Goal: Answer question/provide support

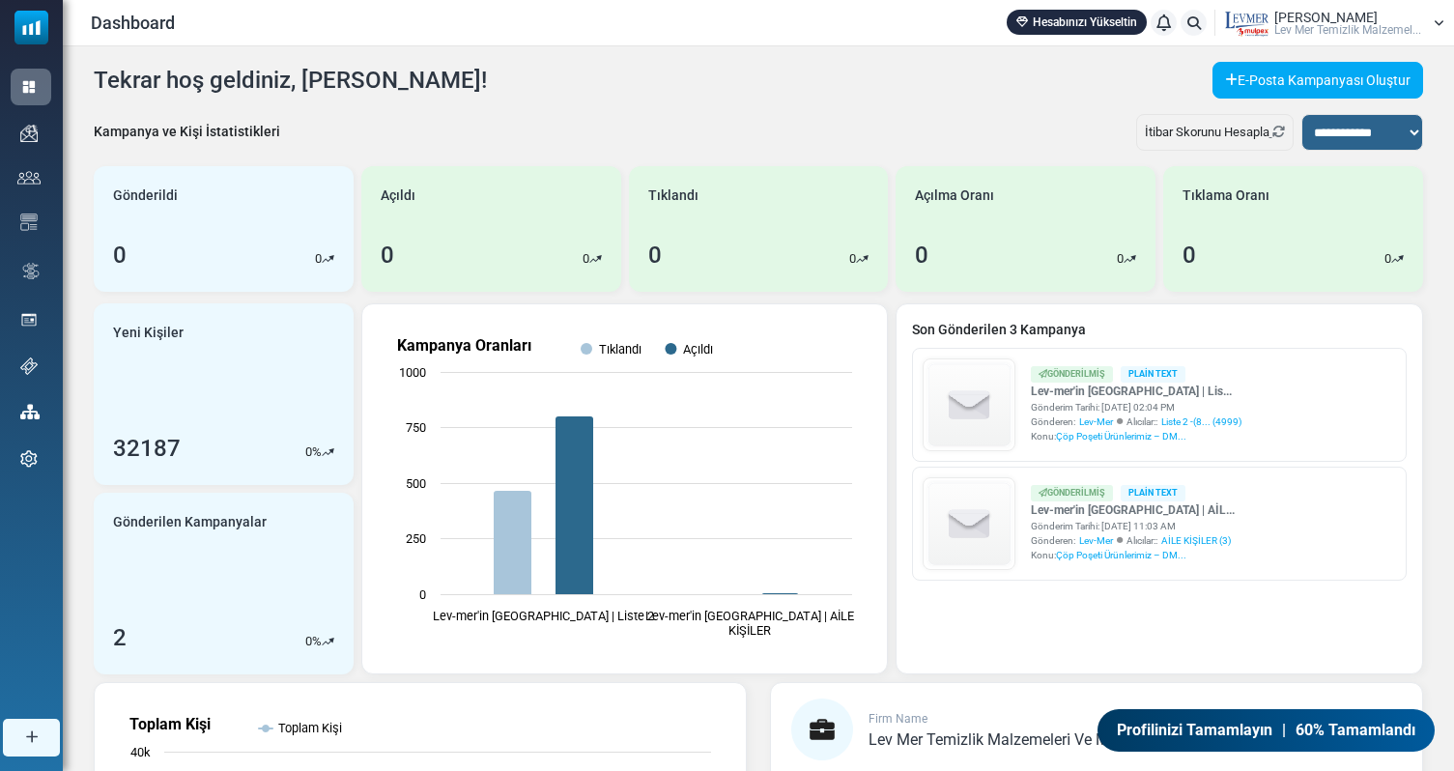
click at [1303, 29] on span "Lev Mer Temi̇zli̇k Malzemel..." at bounding box center [1347, 30] width 147 height 12
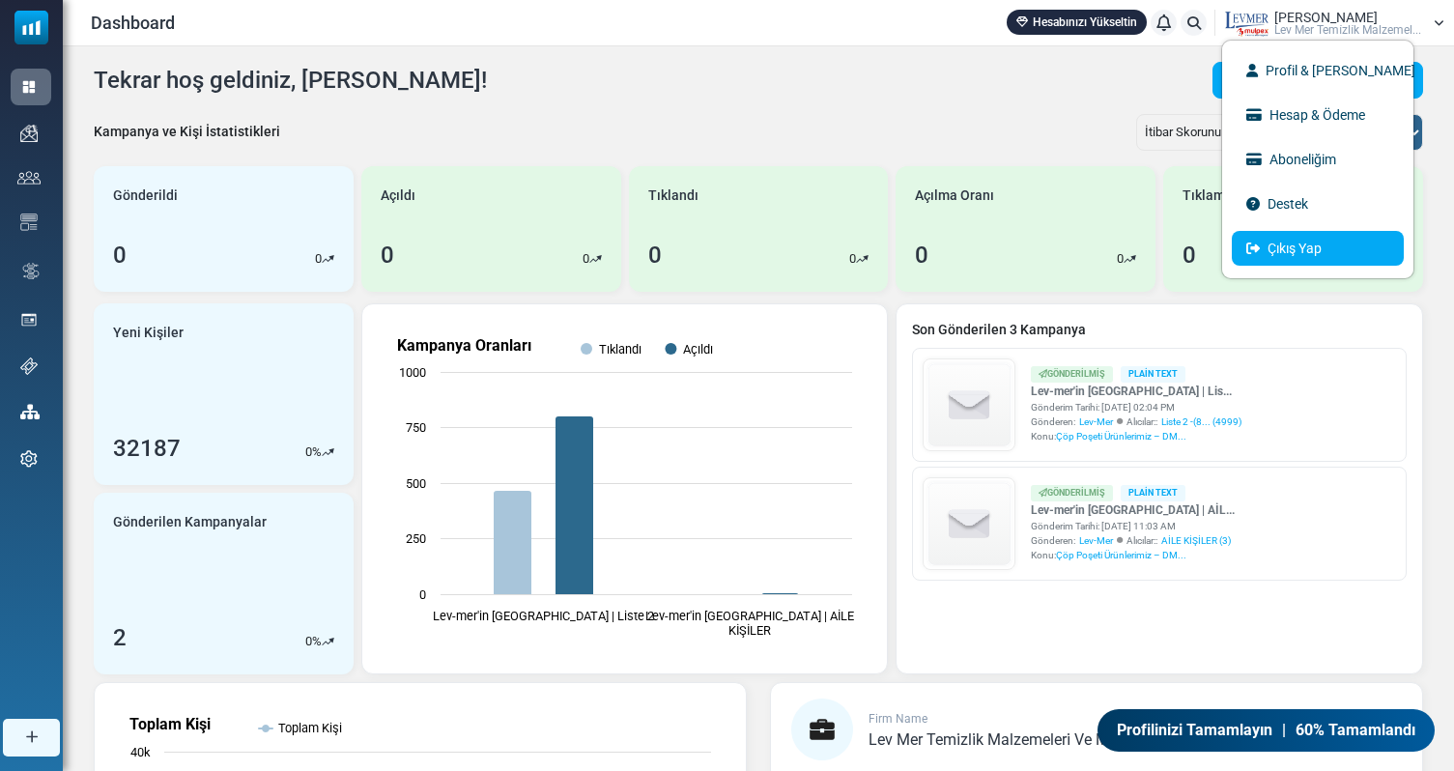
click at [1270, 249] on link "Çıkış Yap" at bounding box center [1317, 248] width 172 height 35
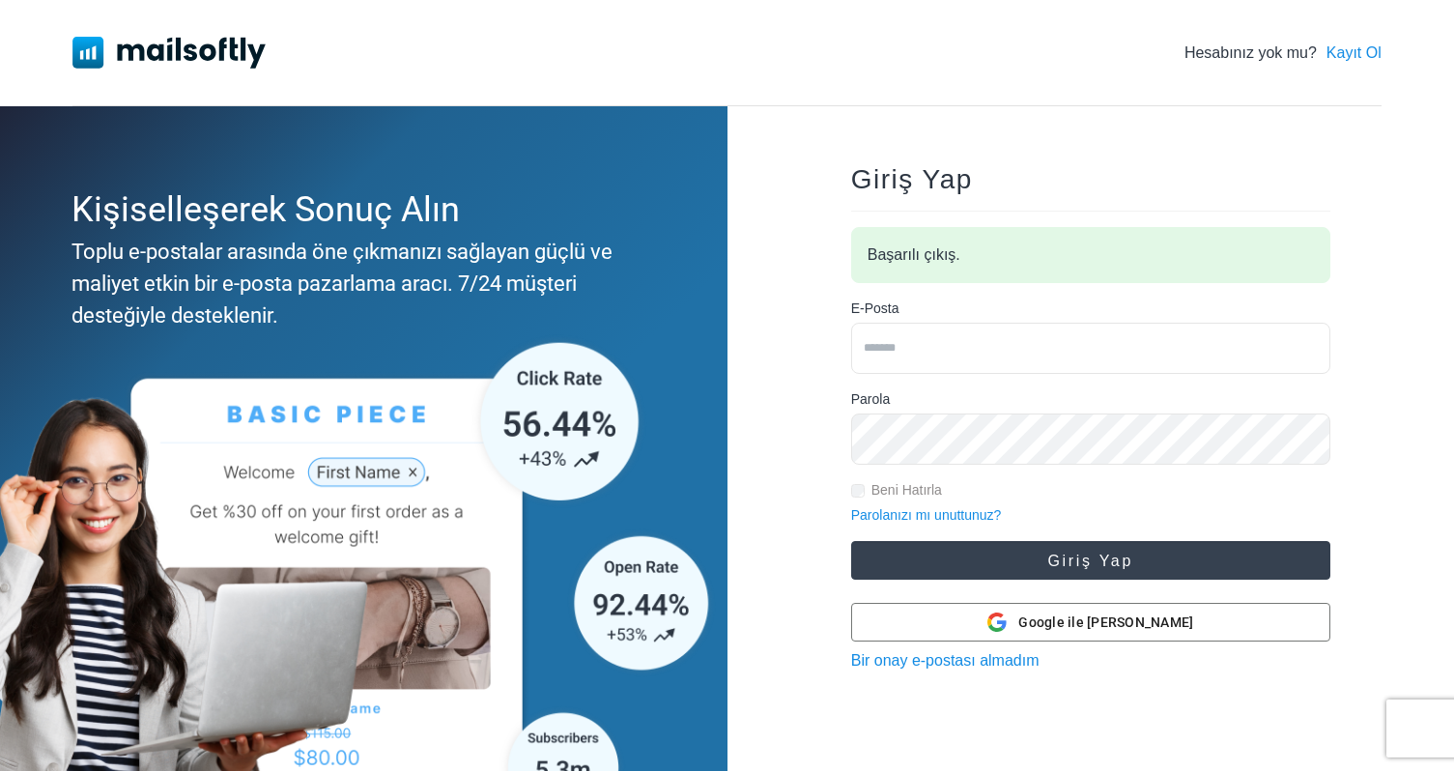
type input "**********"
click at [1059, 563] on button "Giriş Yap" at bounding box center [1090, 560] width 479 height 39
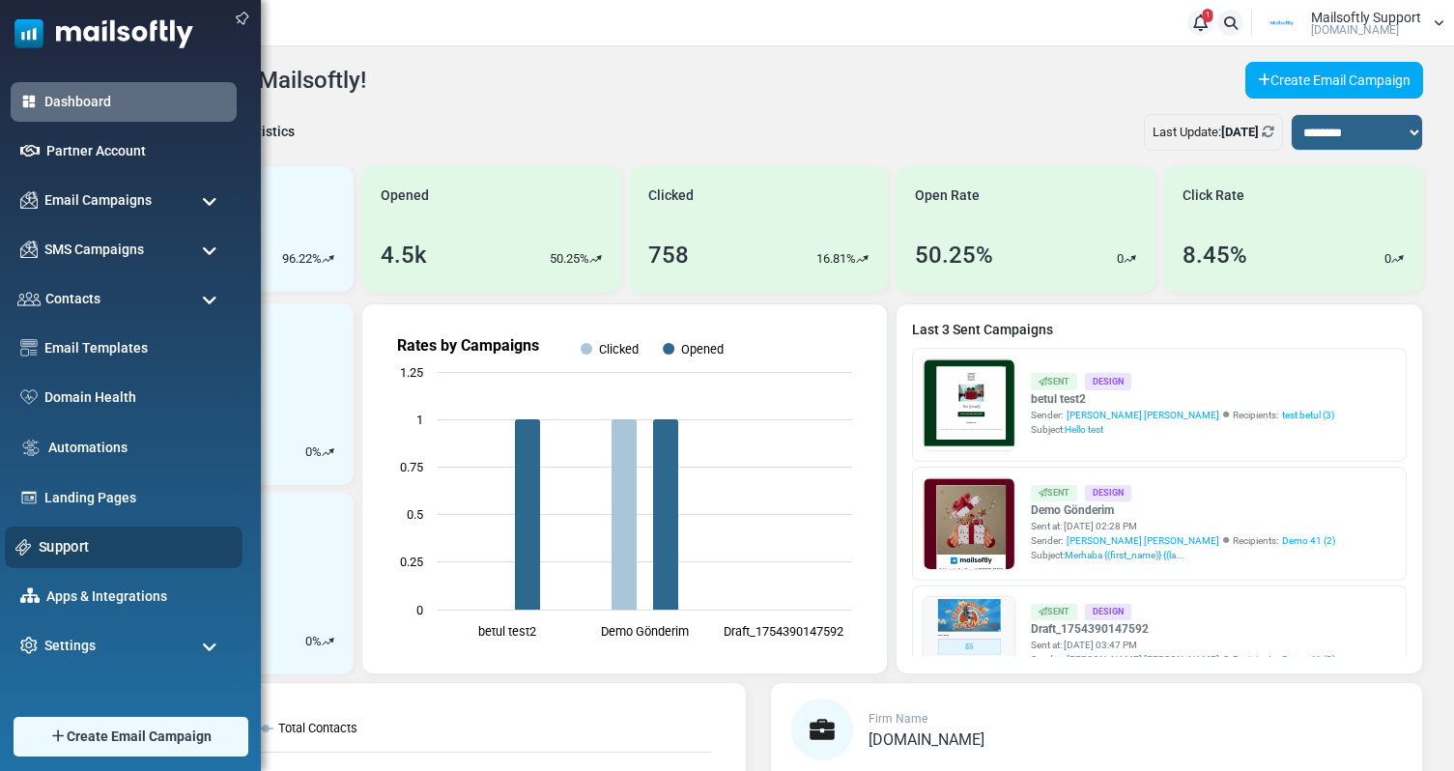
click at [63, 558] on div "Support" at bounding box center [124, 547] width 238 height 42
click at [67, 551] on link "Support" at bounding box center [135, 546] width 193 height 21
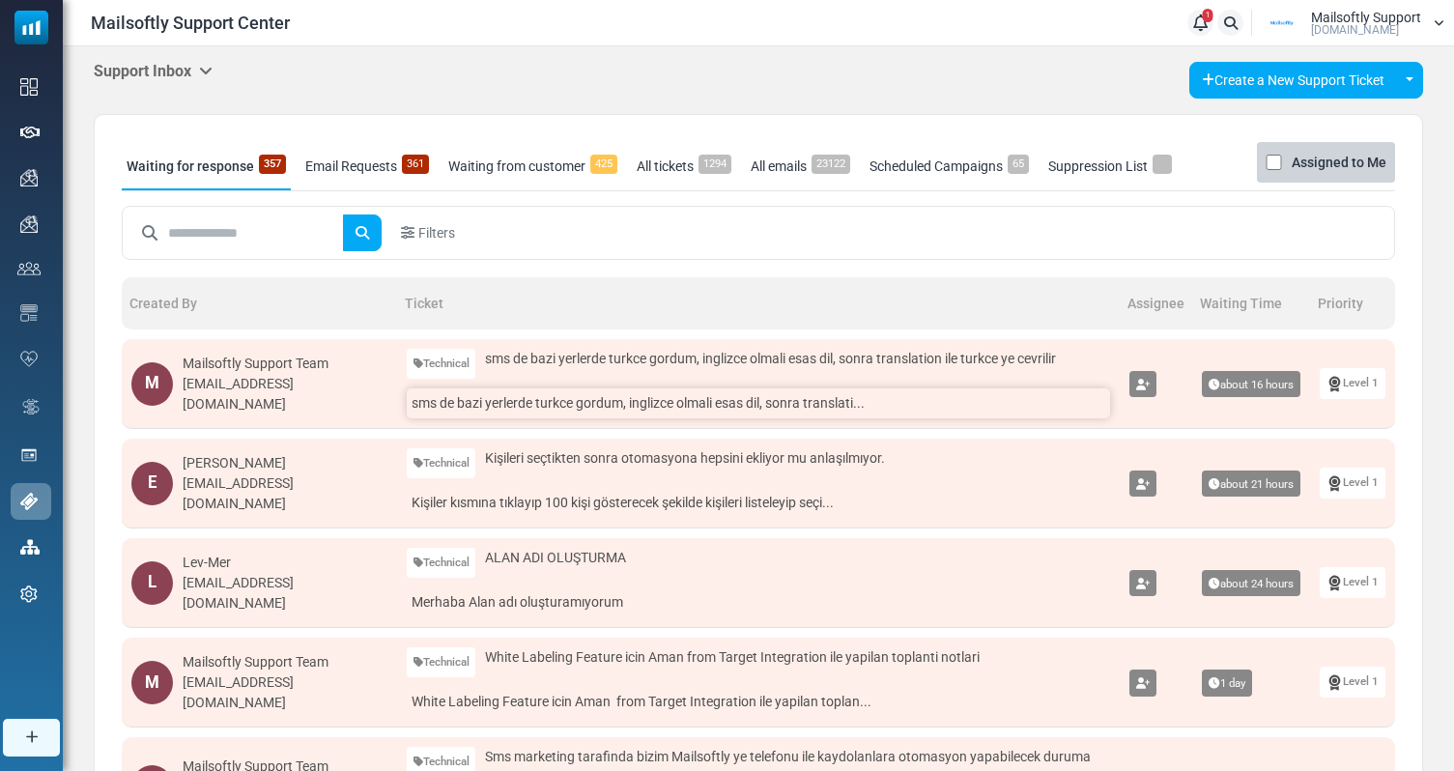
click at [560, 409] on link "sms de bazi yerlerde turkce gordum, inglizce olmali esas dil, sonra translati..." at bounding box center [759, 403] width 704 height 30
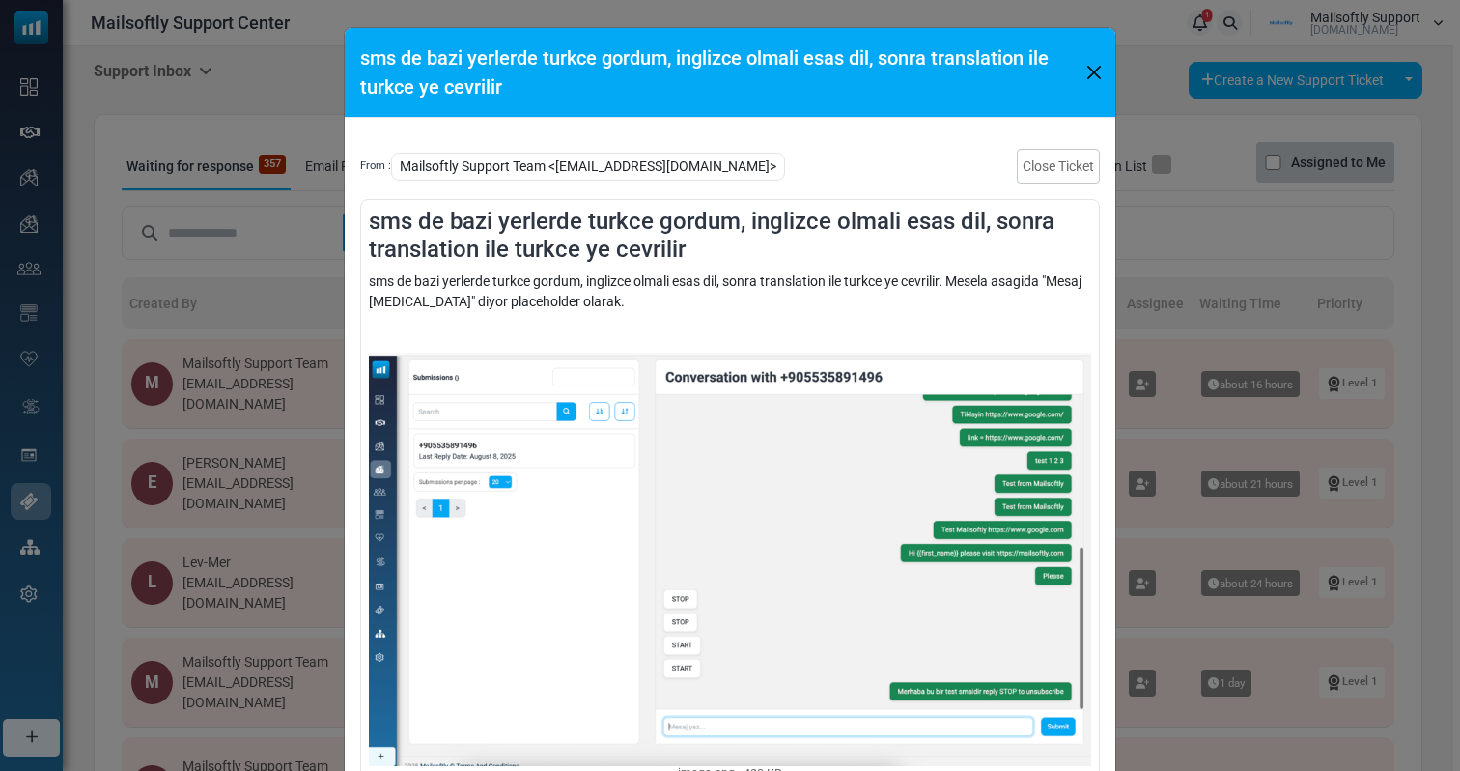
click at [1182, 395] on div "sms de bazi yerlerde turkce gordum, inglizce olmali esas dil, sonra translation…" at bounding box center [730, 385] width 1460 height 771
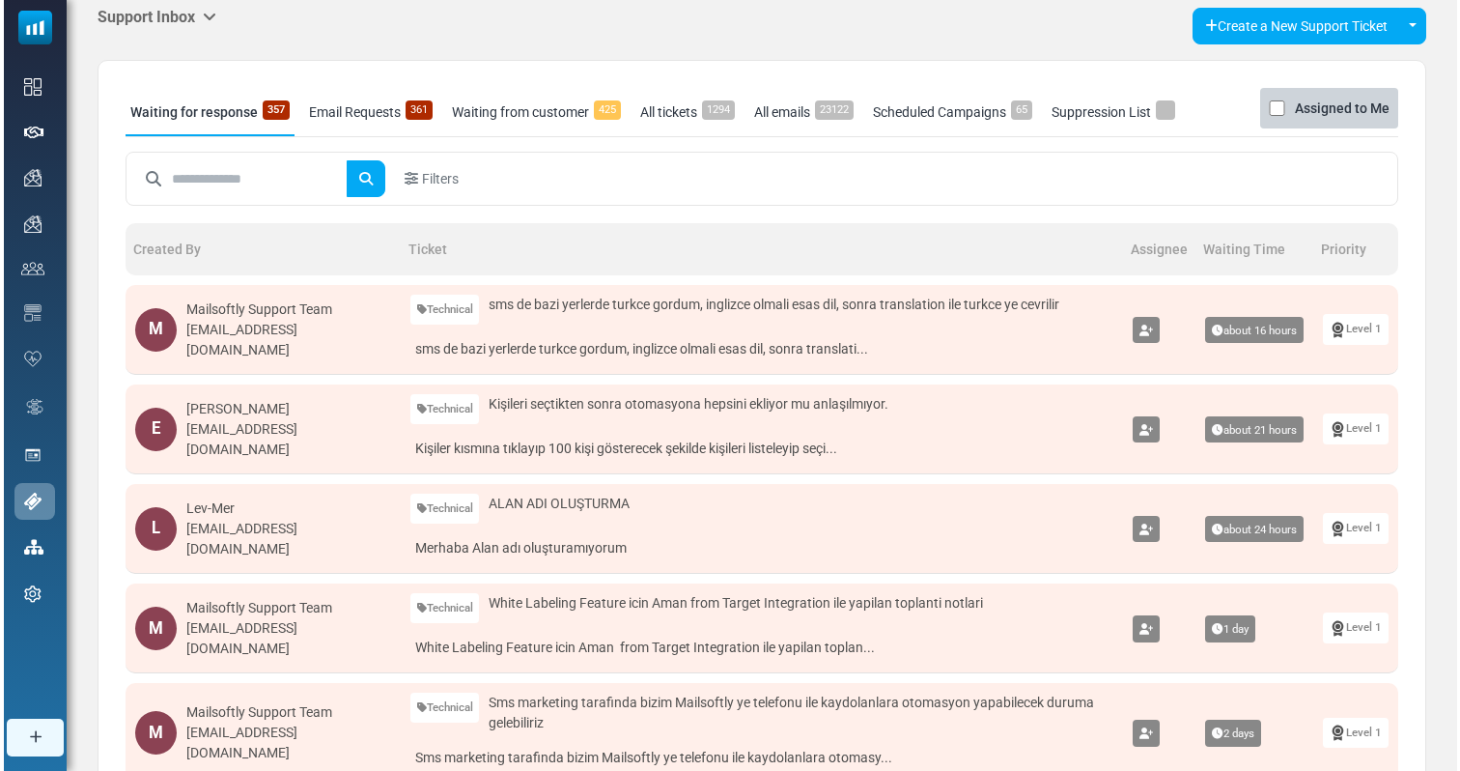
scroll to position [55, 0]
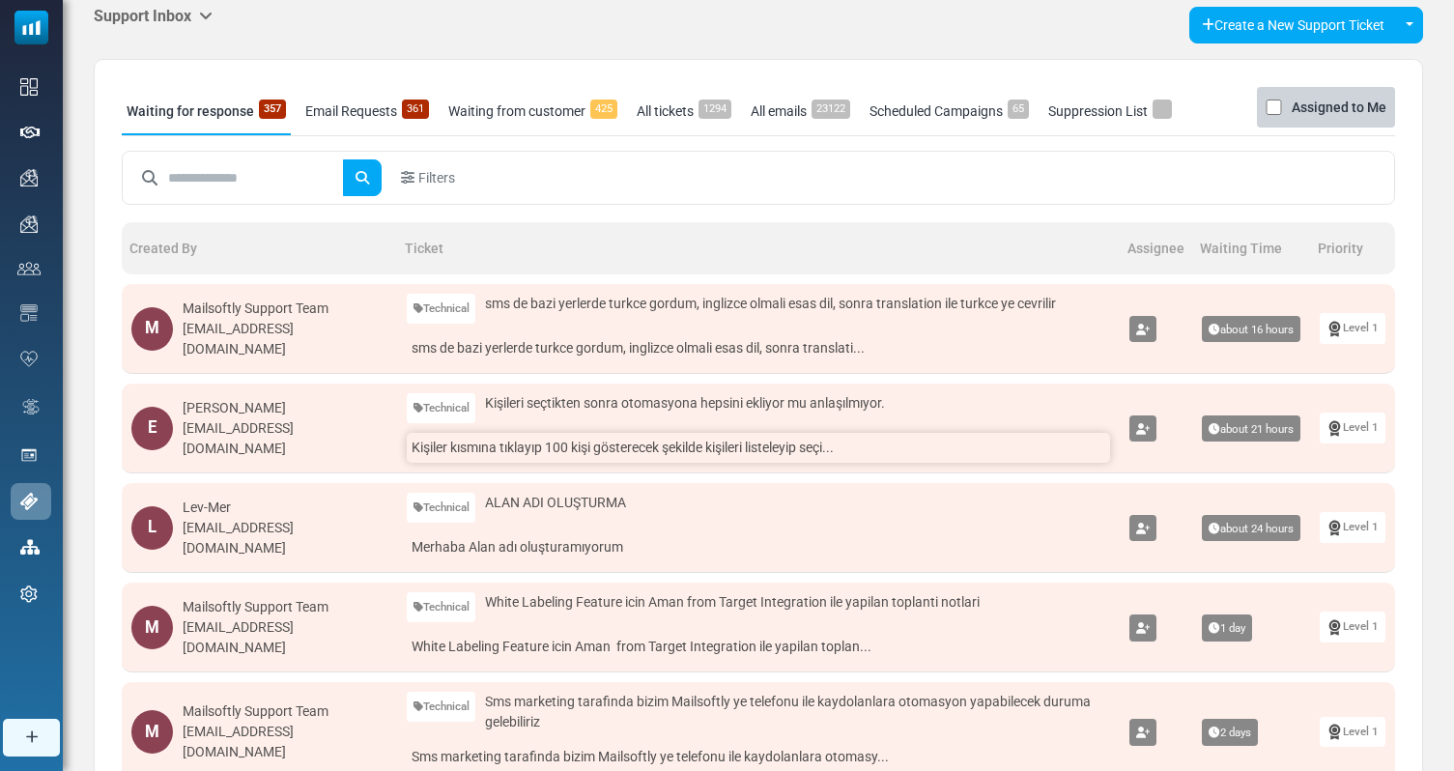
click at [807, 449] on link "Kişiler kısmına tıklayıp 100 kişi gösterecek şekilde kişileri listeleyip seçi..." at bounding box center [759, 448] width 704 height 30
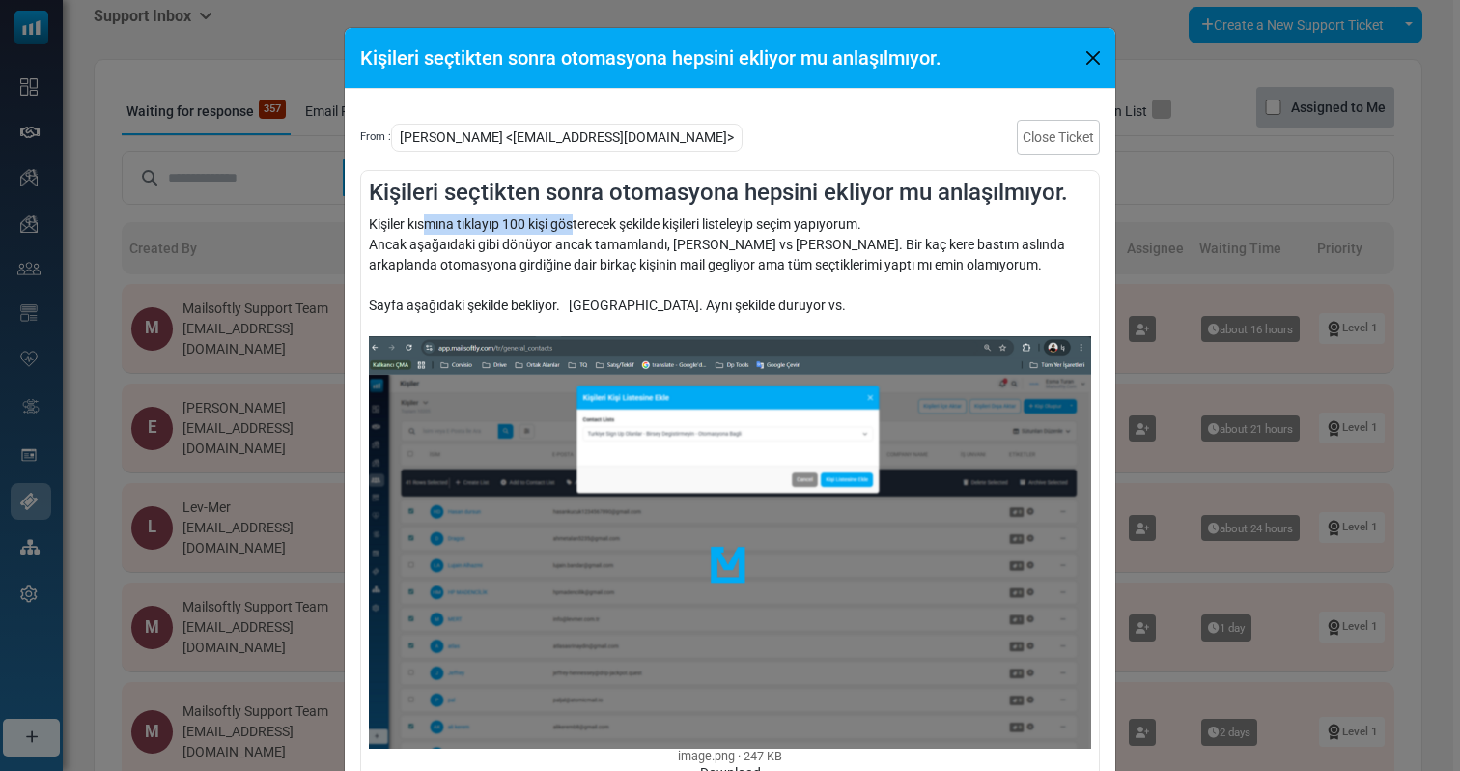
drag, startPoint x: 426, startPoint y: 220, endPoint x: 584, endPoint y: 218, distance: 158.4
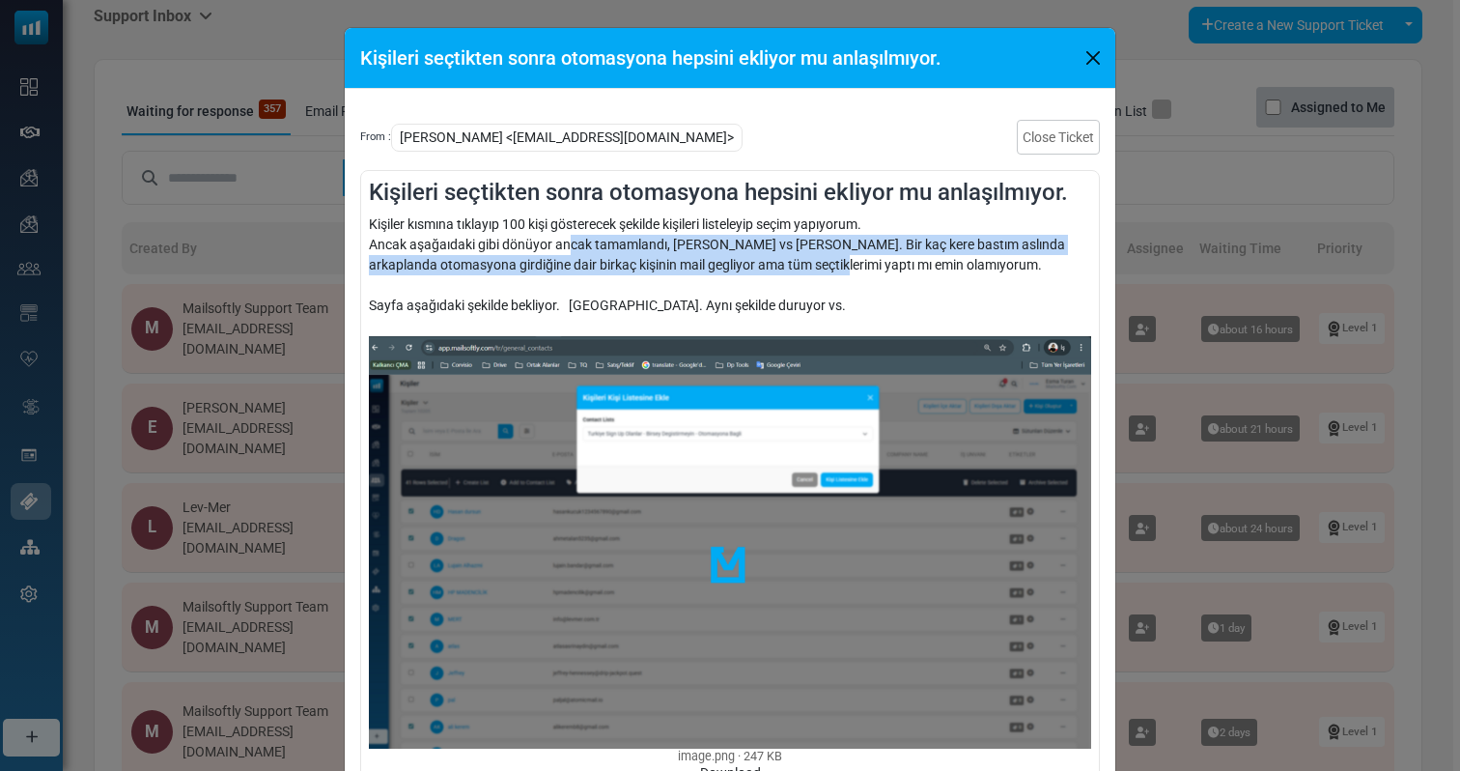
drag, startPoint x: 786, startPoint y: 258, endPoint x: 566, endPoint y: 247, distance: 220.5
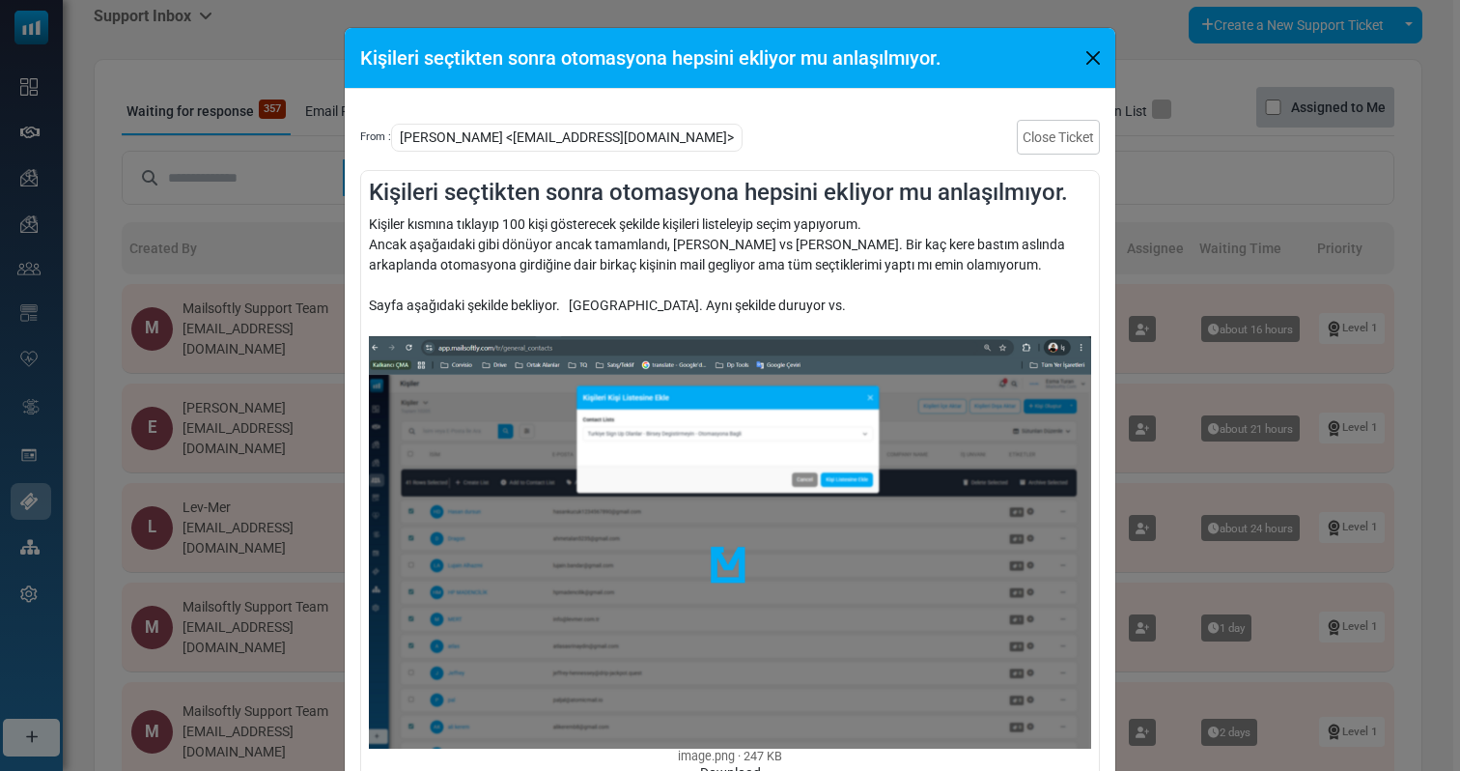
drag, startPoint x: 456, startPoint y: 230, endPoint x: 655, endPoint y: 231, distance: 199.0
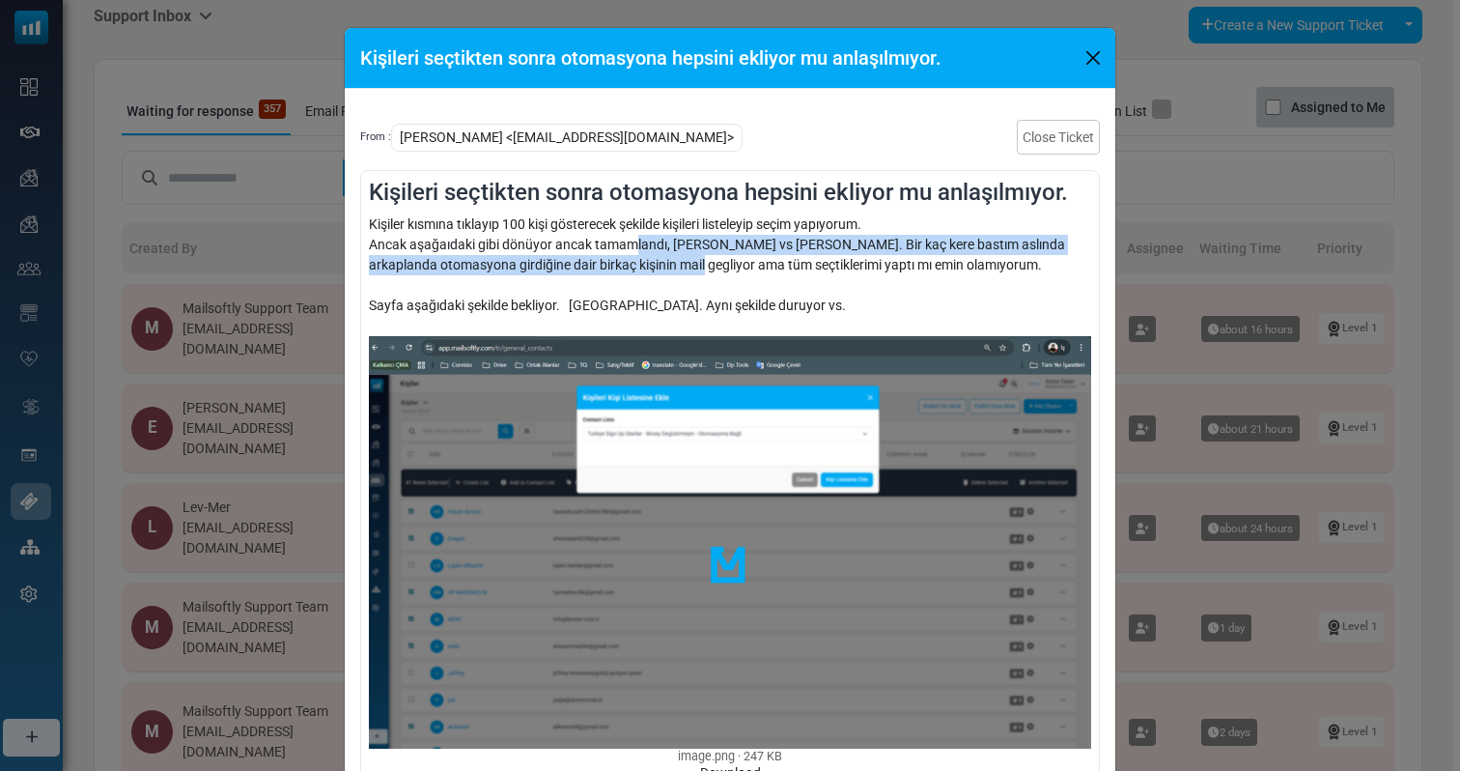
drag, startPoint x: 642, startPoint y: 264, endPoint x: 634, endPoint y: 251, distance: 15.3
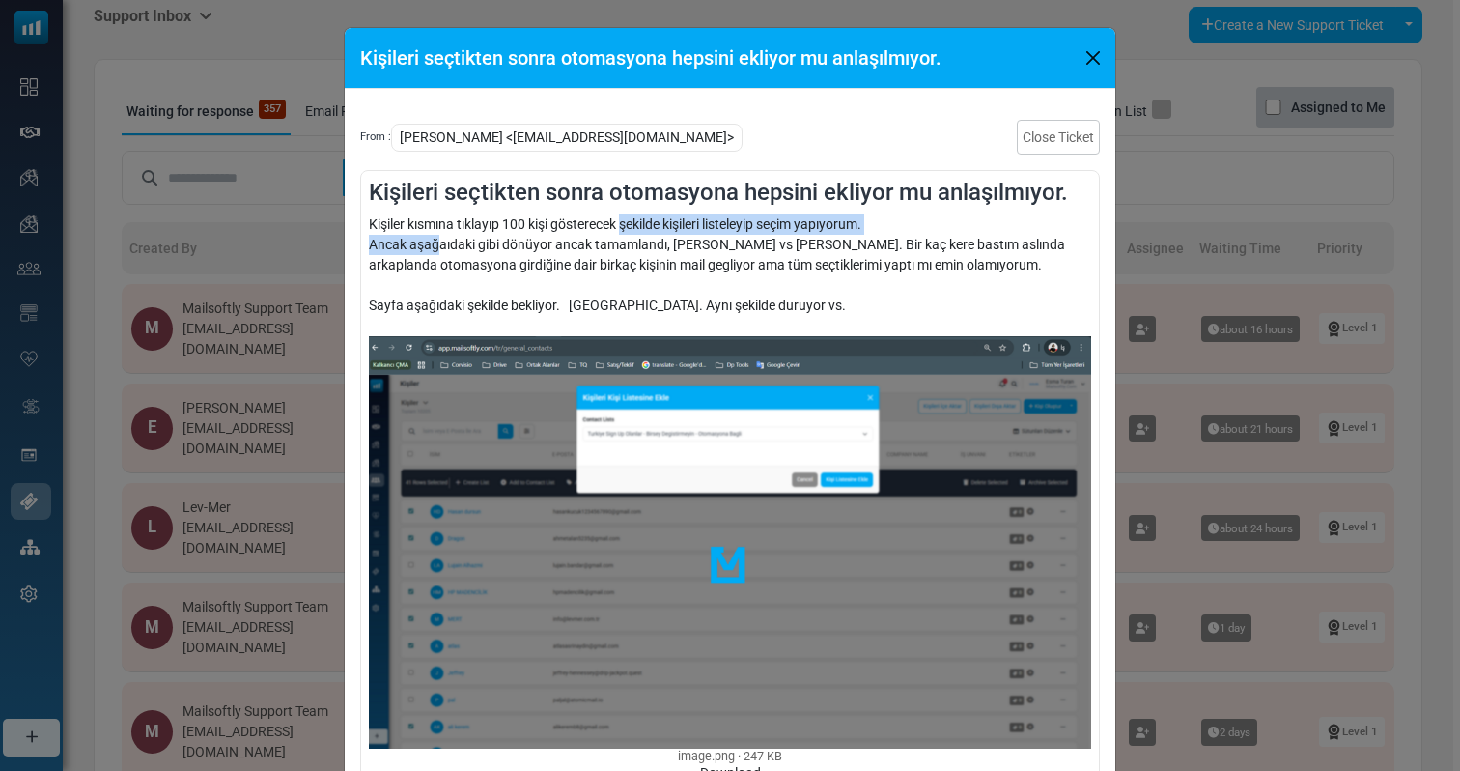
drag, startPoint x: 621, startPoint y: 232, endPoint x: 437, endPoint y: 253, distance: 185.7
drag, startPoint x: 444, startPoint y: 247, endPoint x: 594, endPoint y: 247, distance: 149.7
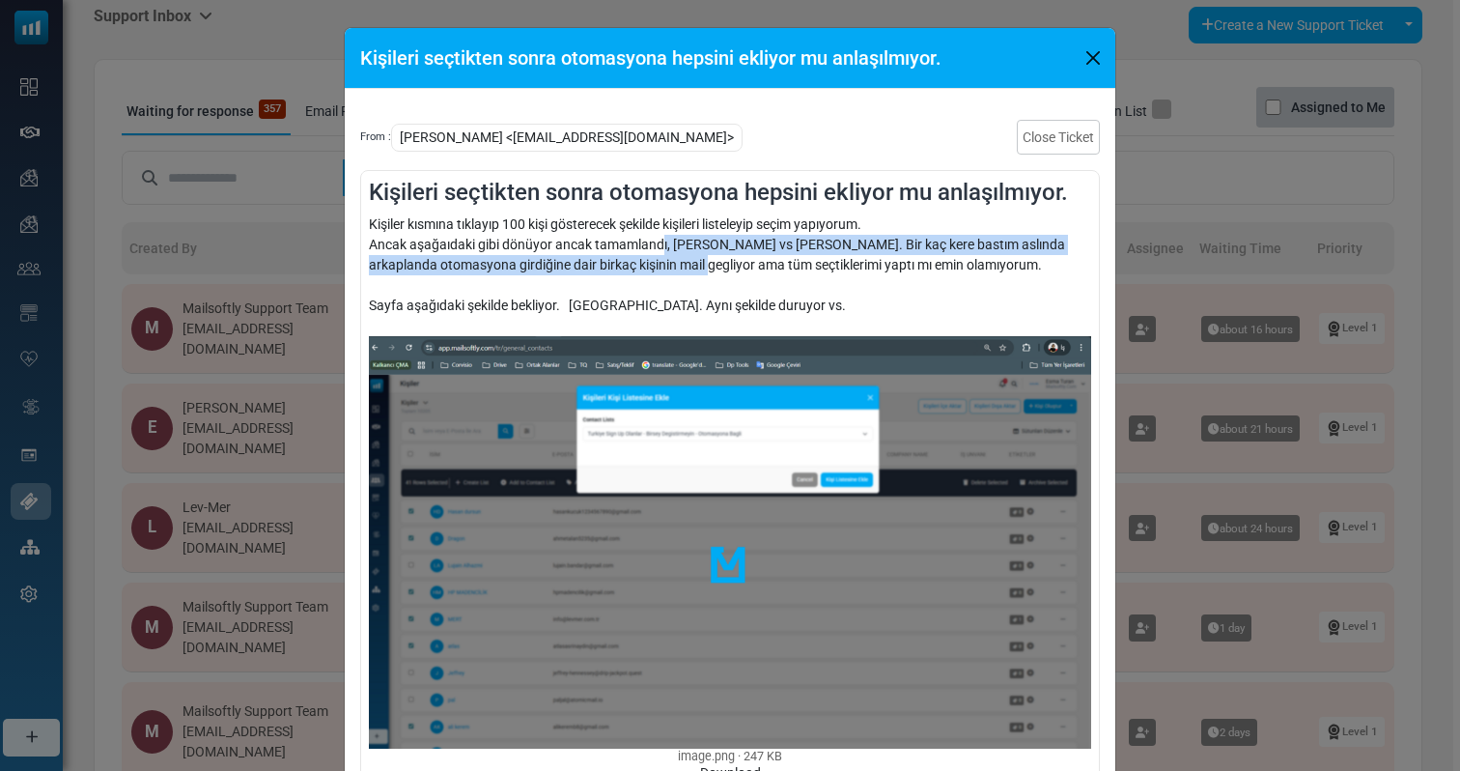
drag, startPoint x: 652, startPoint y: 272, endPoint x: 657, endPoint y: 253, distance: 19.9
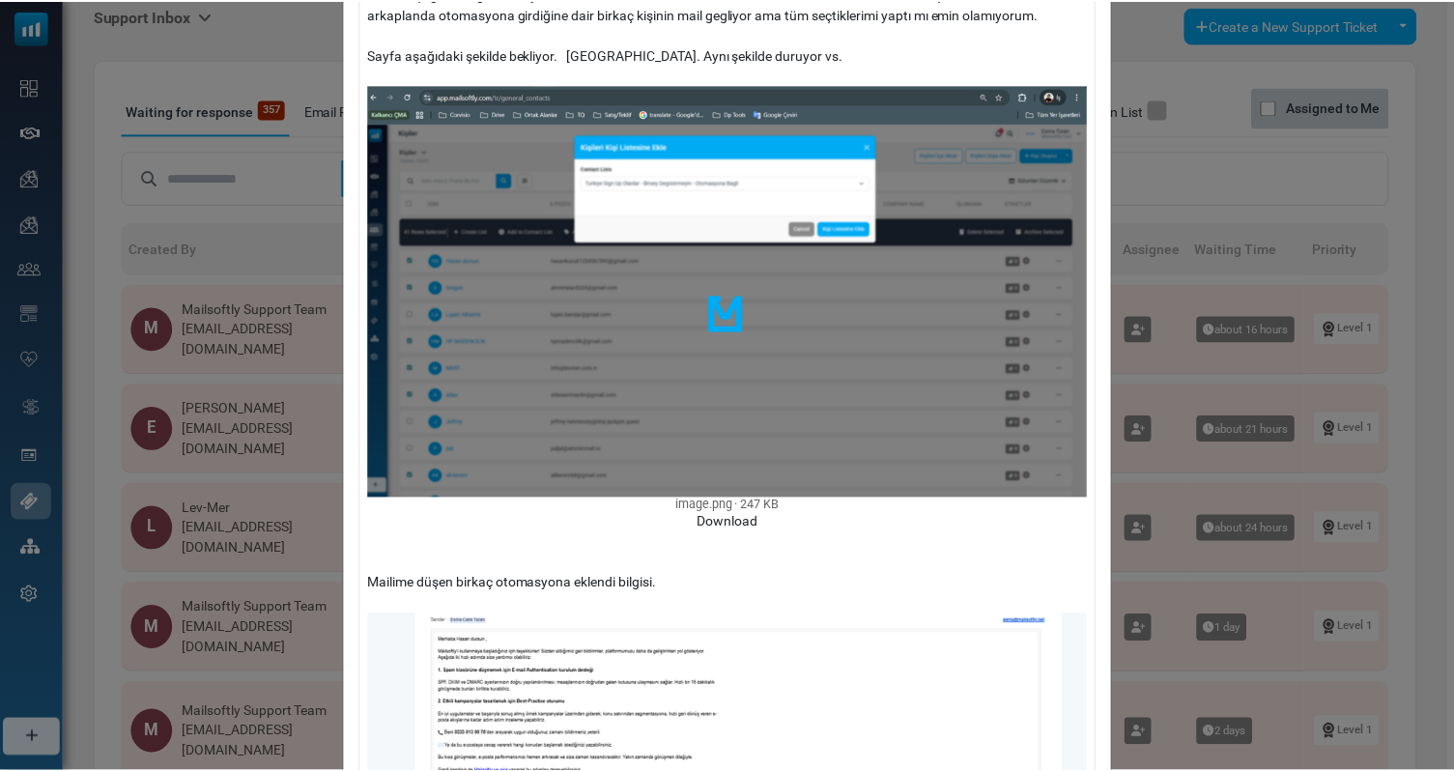
scroll to position [0, 0]
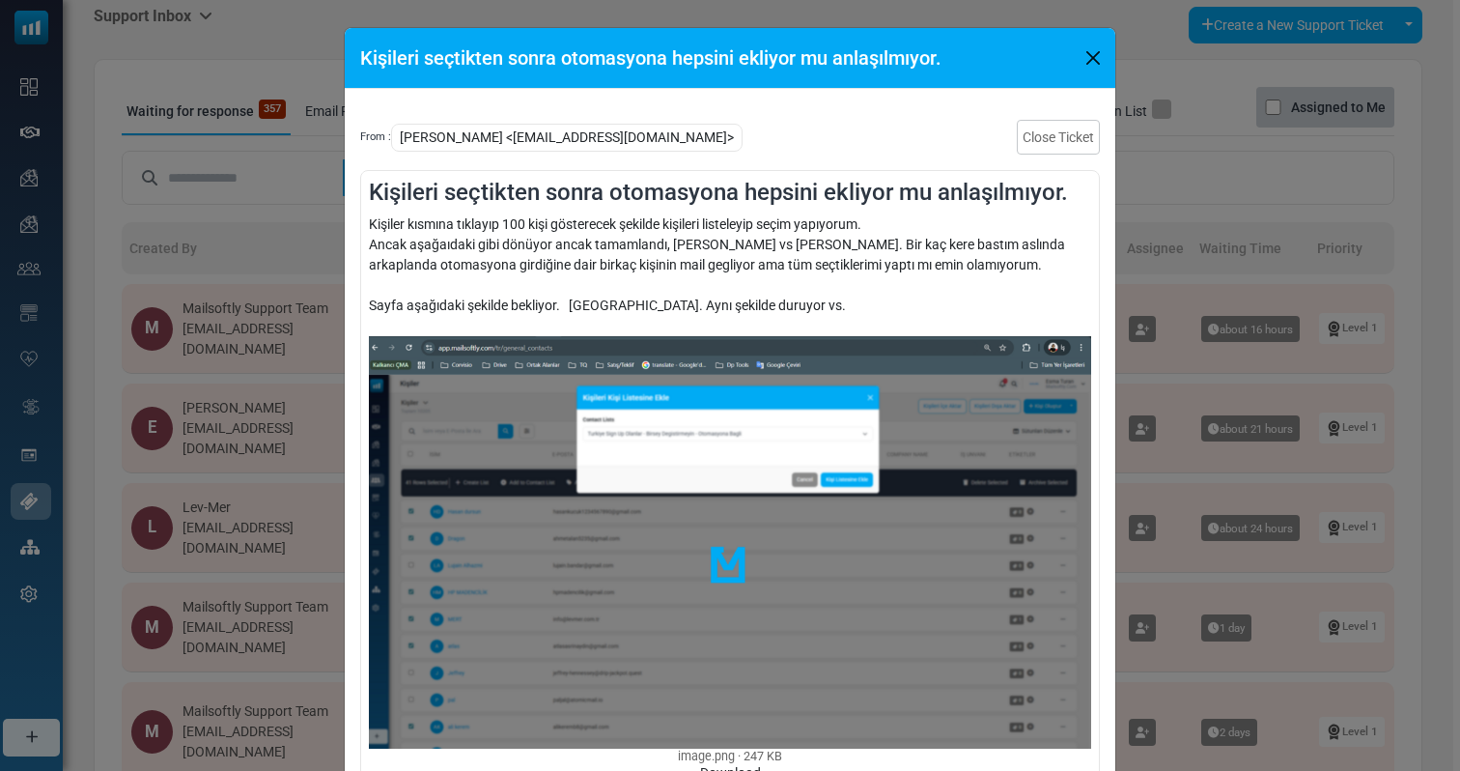
click at [1132, 281] on div "Kişileri seçtikten sonra otomasyona hepsini ekliyor mu anlaşılmıyor. From : [PE…" at bounding box center [730, 385] width 1460 height 771
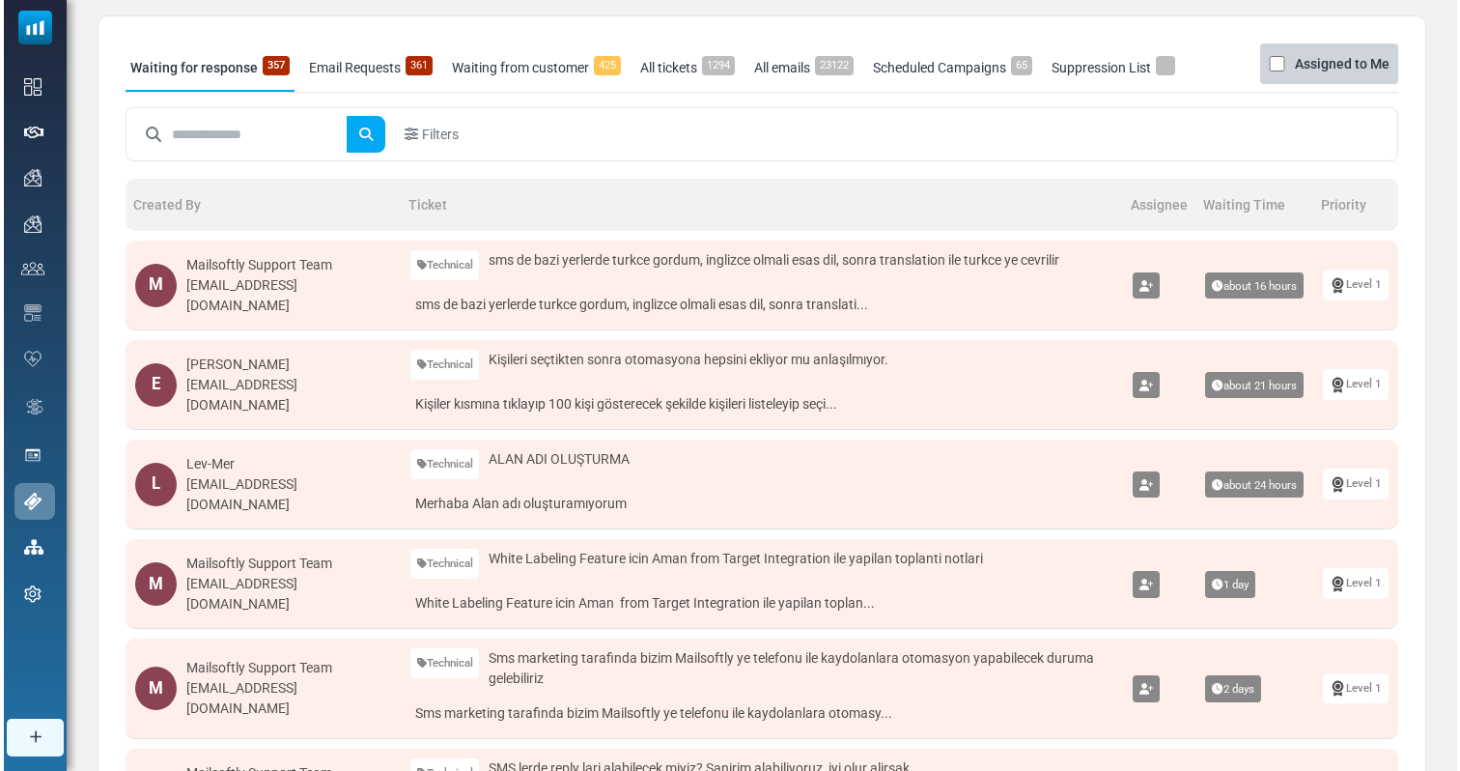
scroll to position [130, 0]
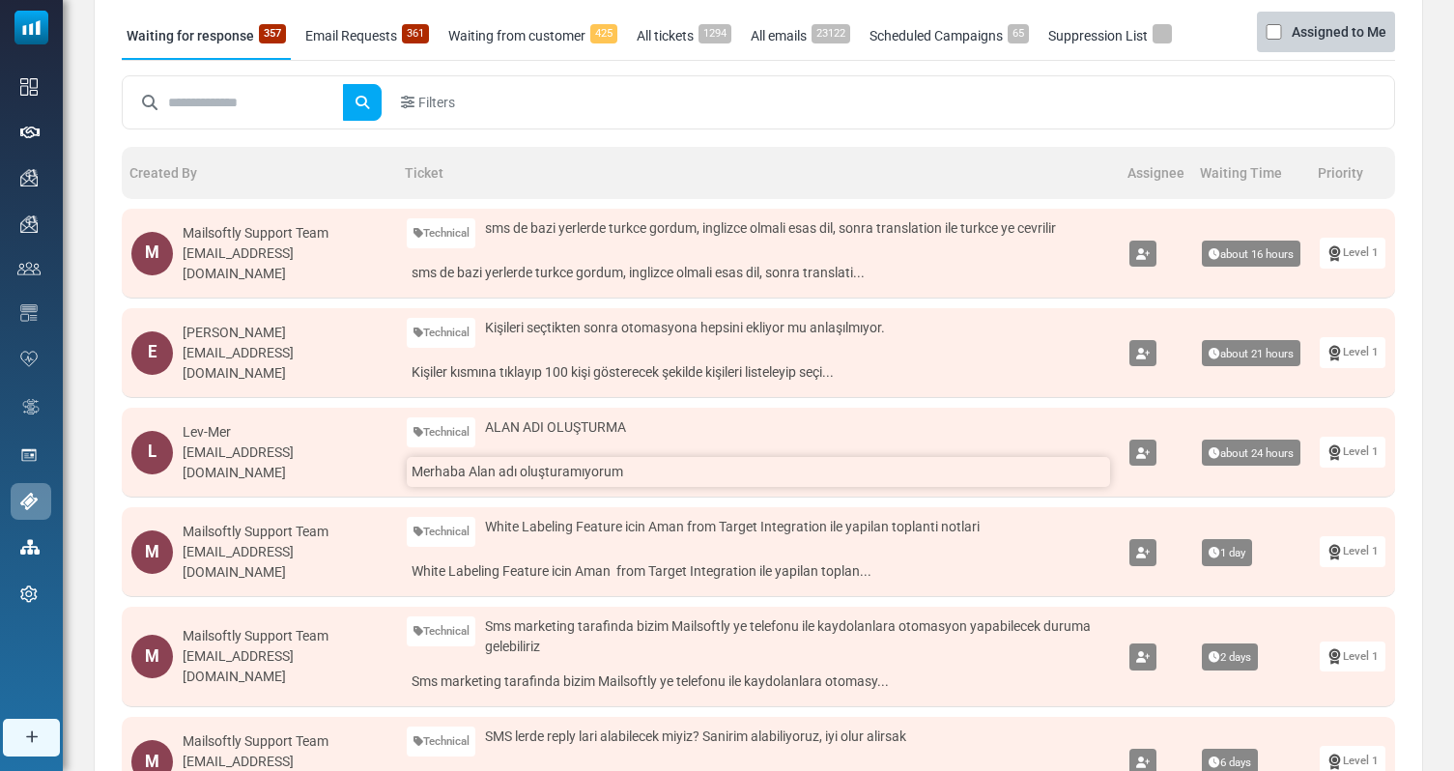
click at [615, 466] on link "Merhaba Alan adı oluşturamıyorum" at bounding box center [759, 472] width 704 height 30
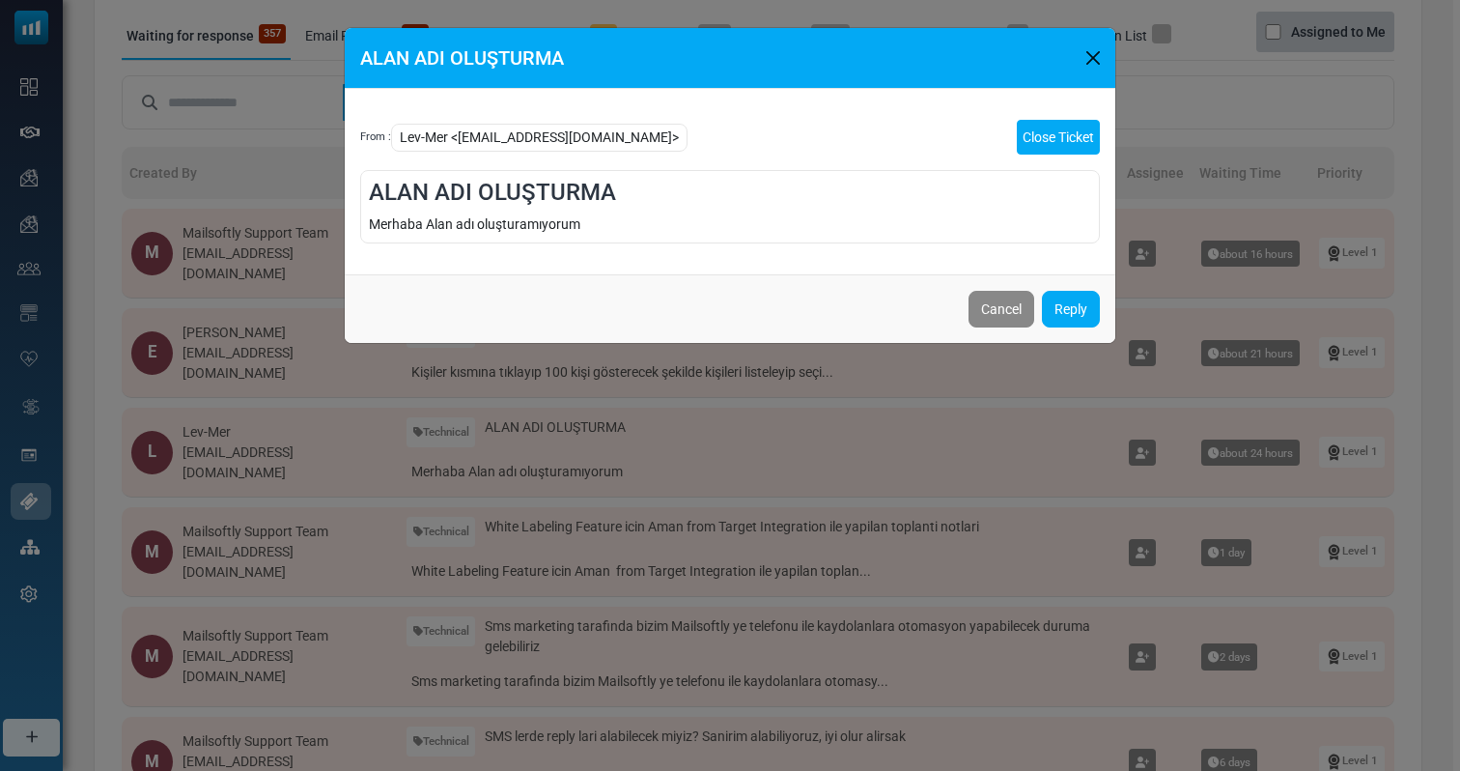
click at [1045, 133] on link "Close Ticket" at bounding box center [1058, 137] width 83 height 35
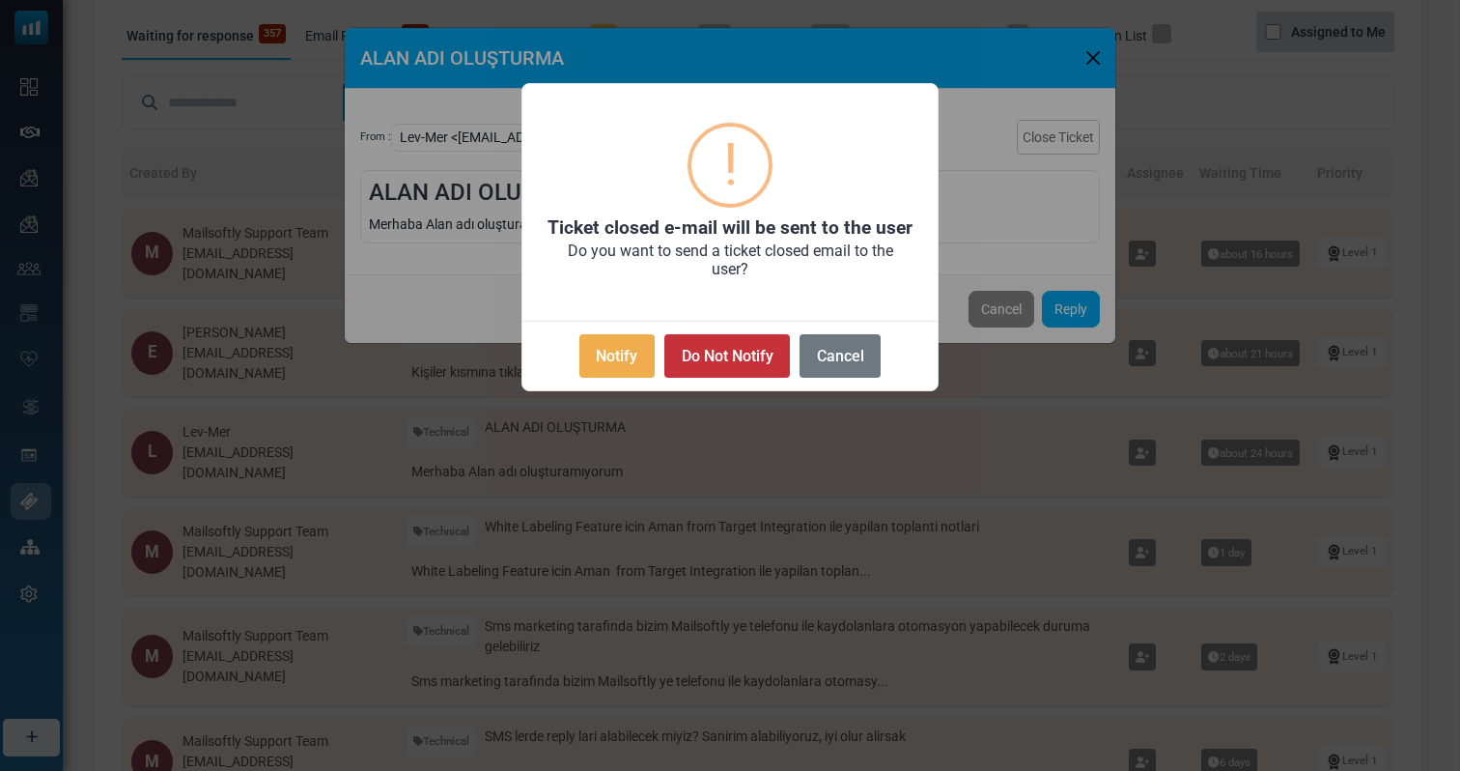
click at [728, 358] on button "Do Not Notify" at bounding box center [727, 355] width 126 height 43
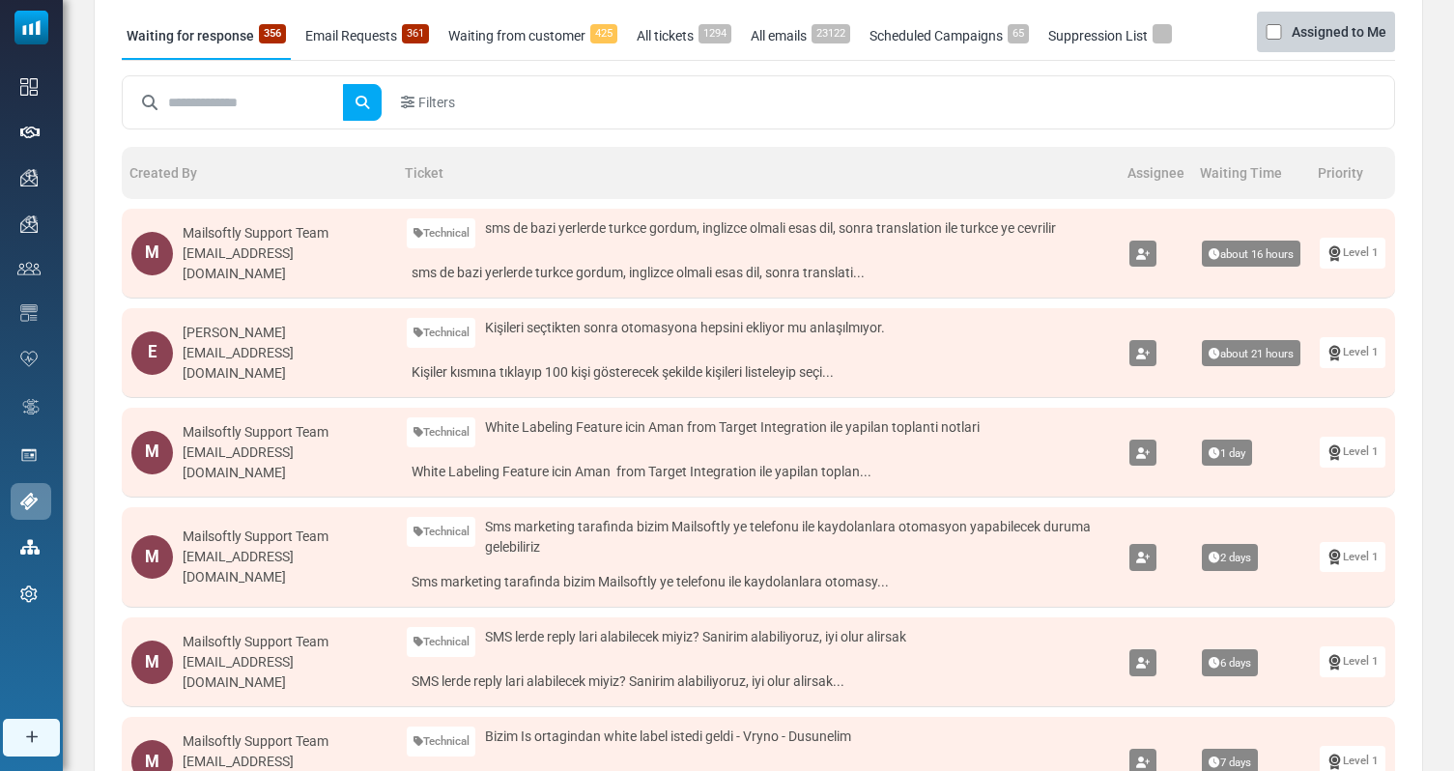
click at [639, 394] on td "Technical Technical Payment Bug Report Feature Request Other Kişileri seçtikten…" at bounding box center [758, 353] width 723 height 90
click at [666, 364] on link "Kişiler kısmına tıklayıp 100 kişi gösterecek şekilde kişileri listeleyip seçi..." at bounding box center [759, 372] width 704 height 30
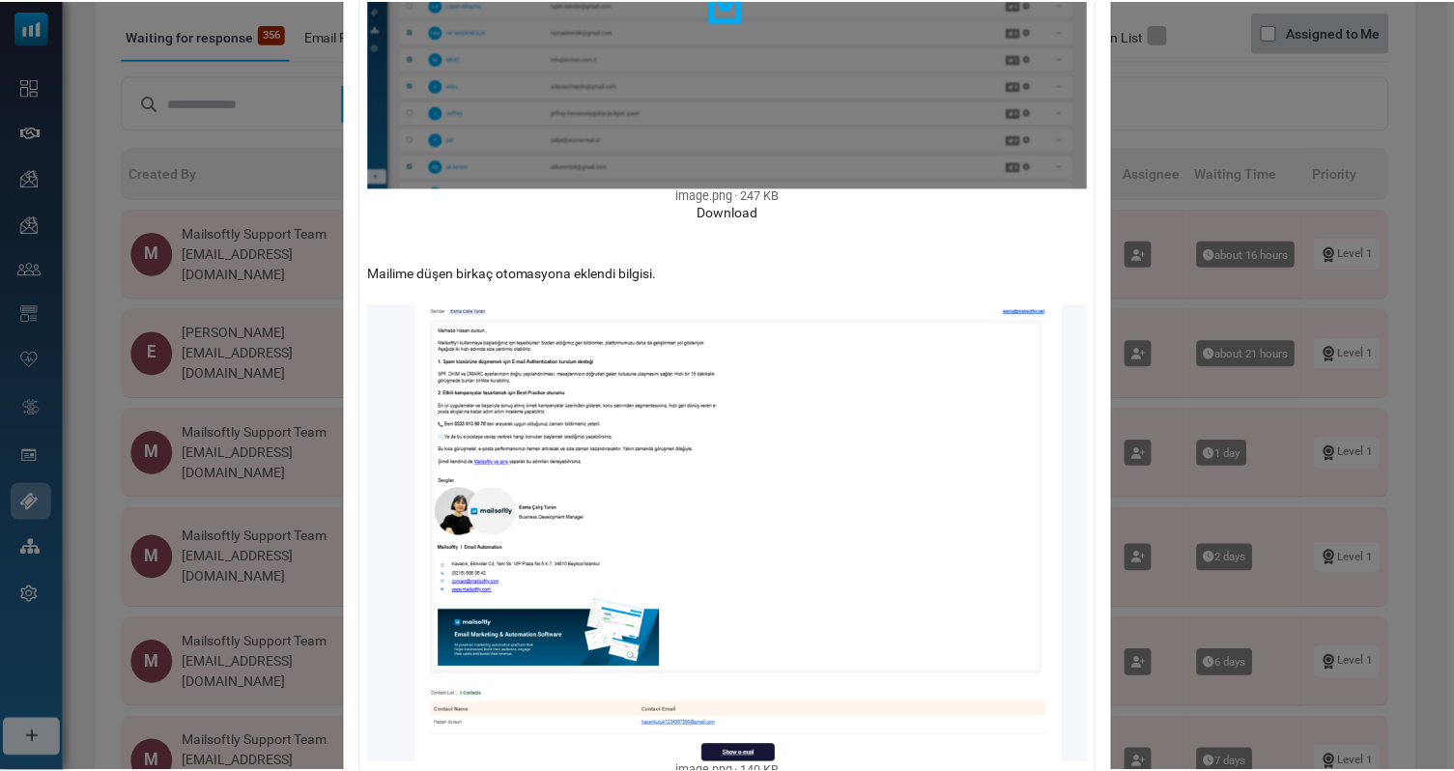
scroll to position [724, 0]
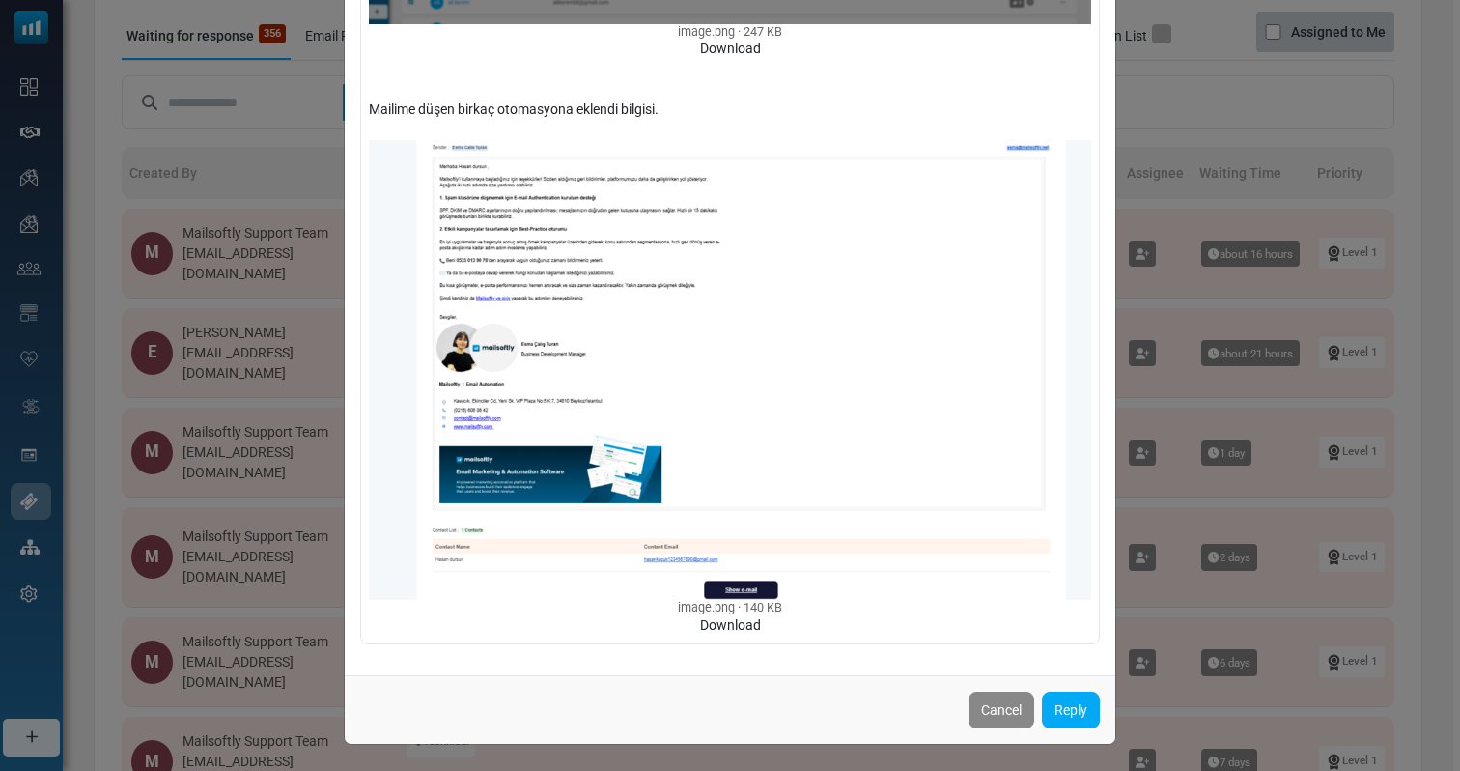
click at [1217, 117] on div "Kişileri seçtikten sonra otomasyona hepsini ekliyor mu anlaşılmıyor. From : [PE…" at bounding box center [730, 385] width 1460 height 771
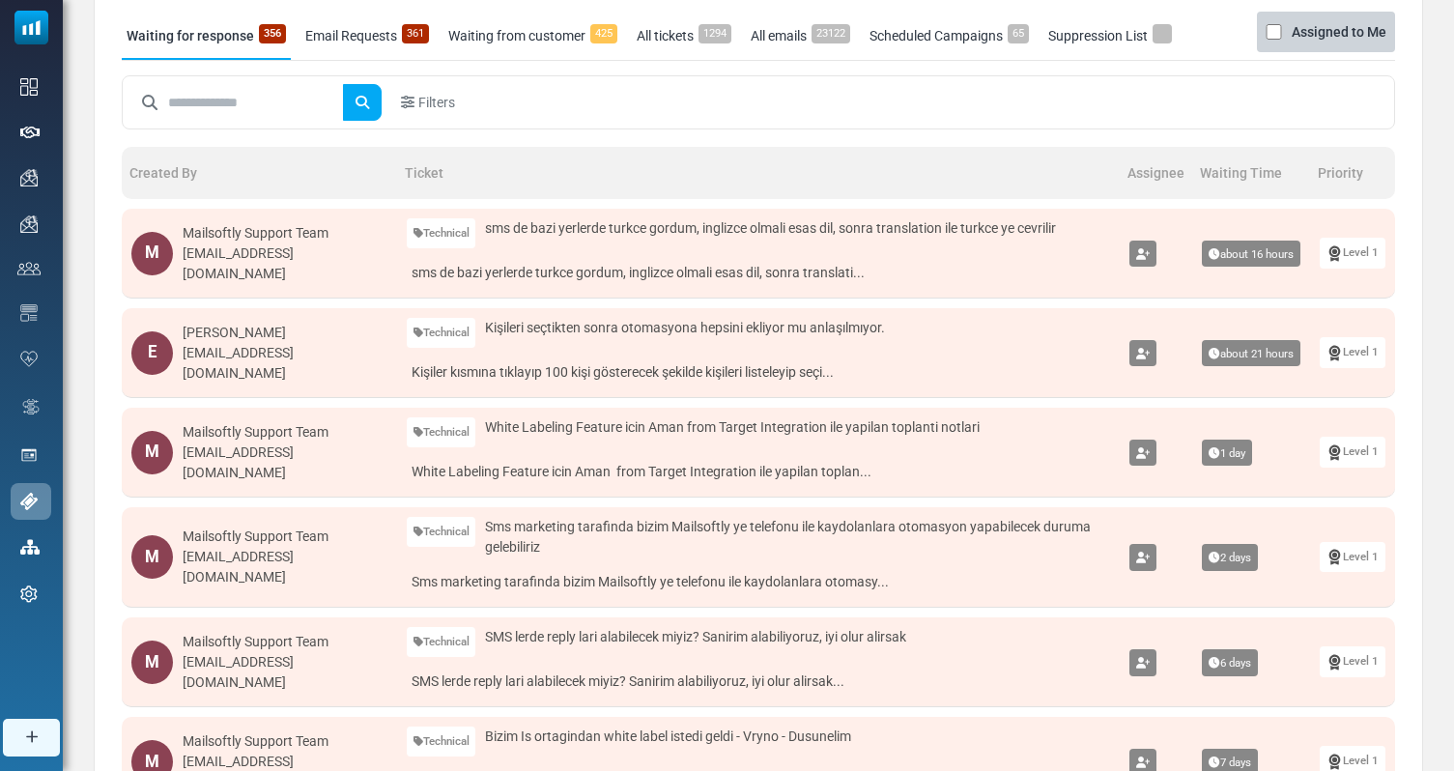
click at [1145, 355] on icon at bounding box center [1143, 355] width 14 height 12
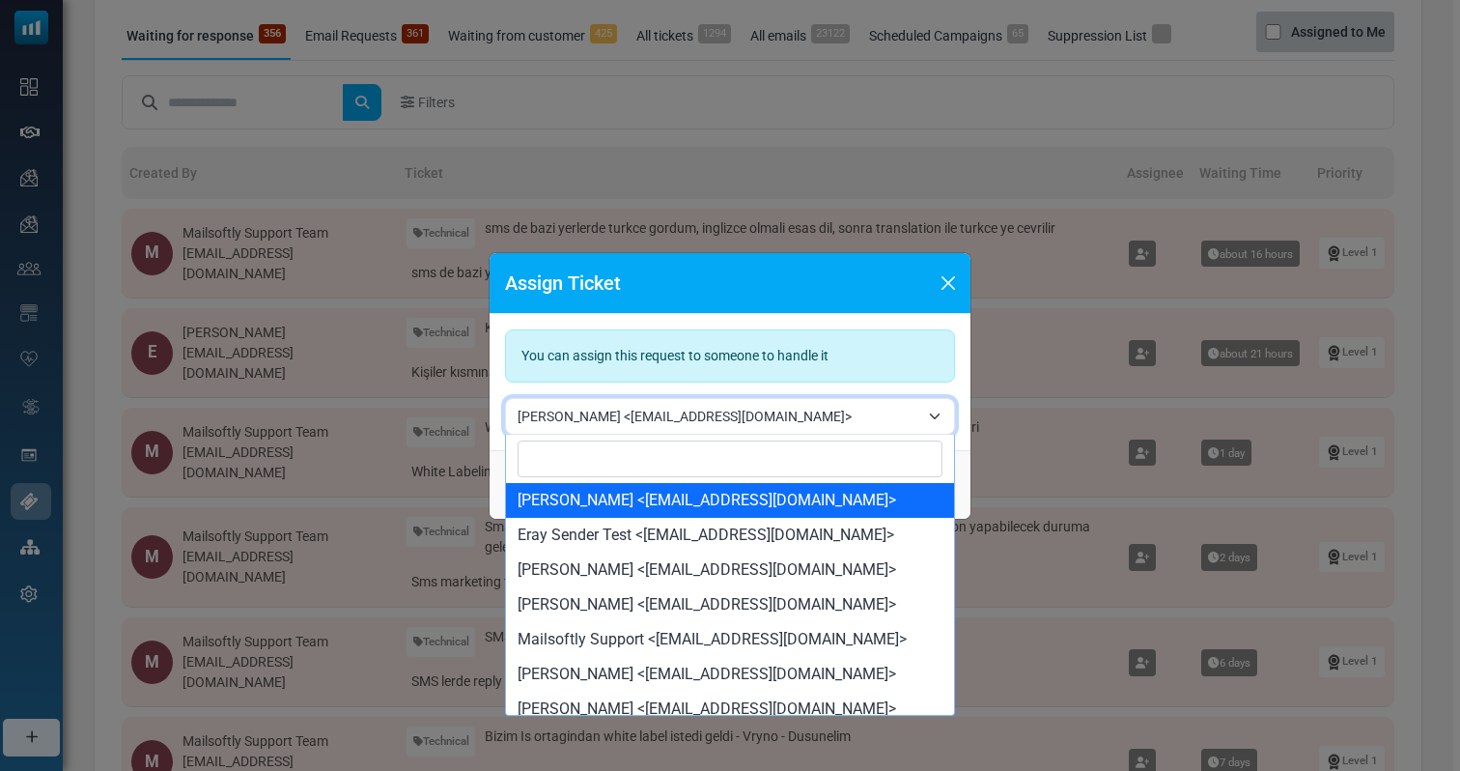
click at [731, 428] on span "[PERSON_NAME] <[EMAIL_ADDRESS][DOMAIN_NAME]>" at bounding box center [730, 416] width 450 height 37
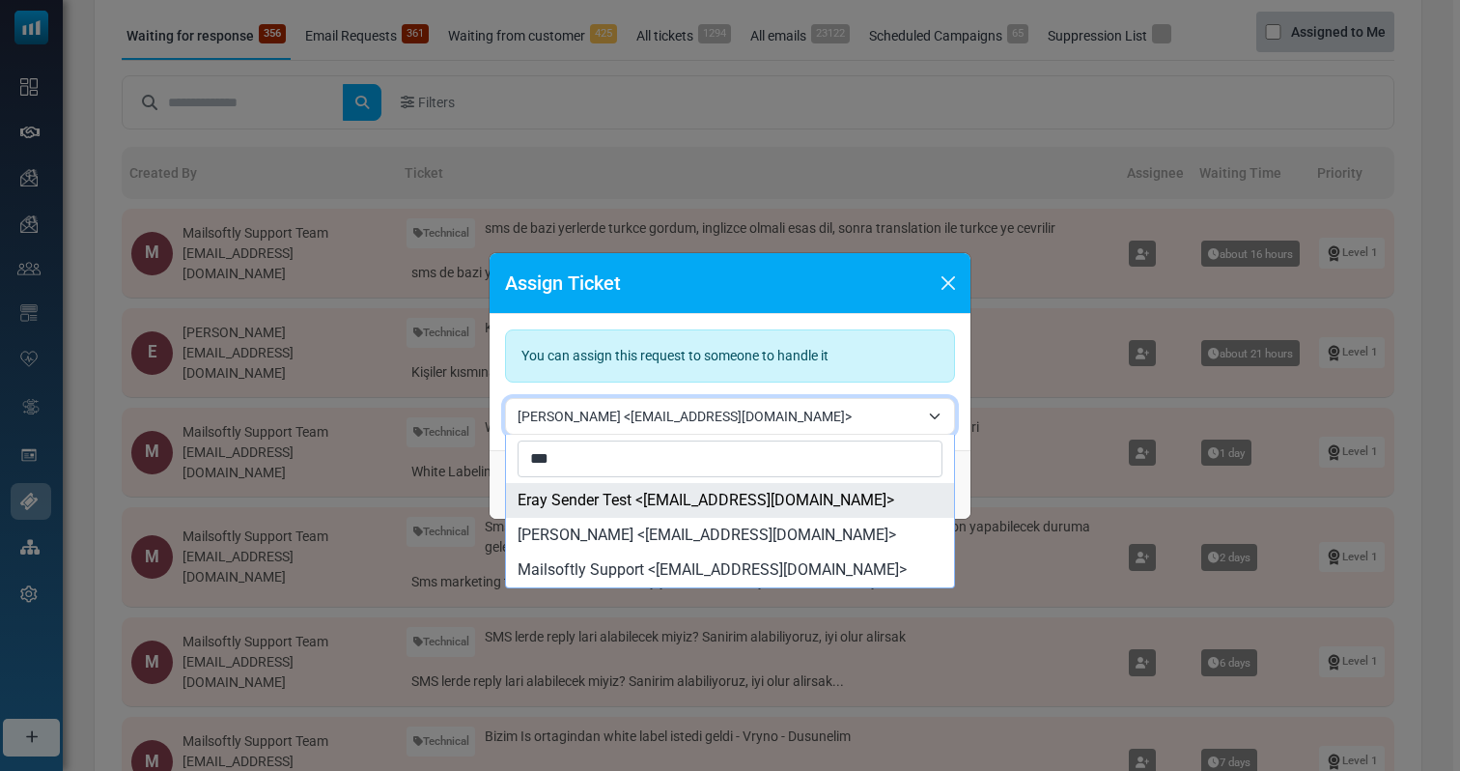
type input "****"
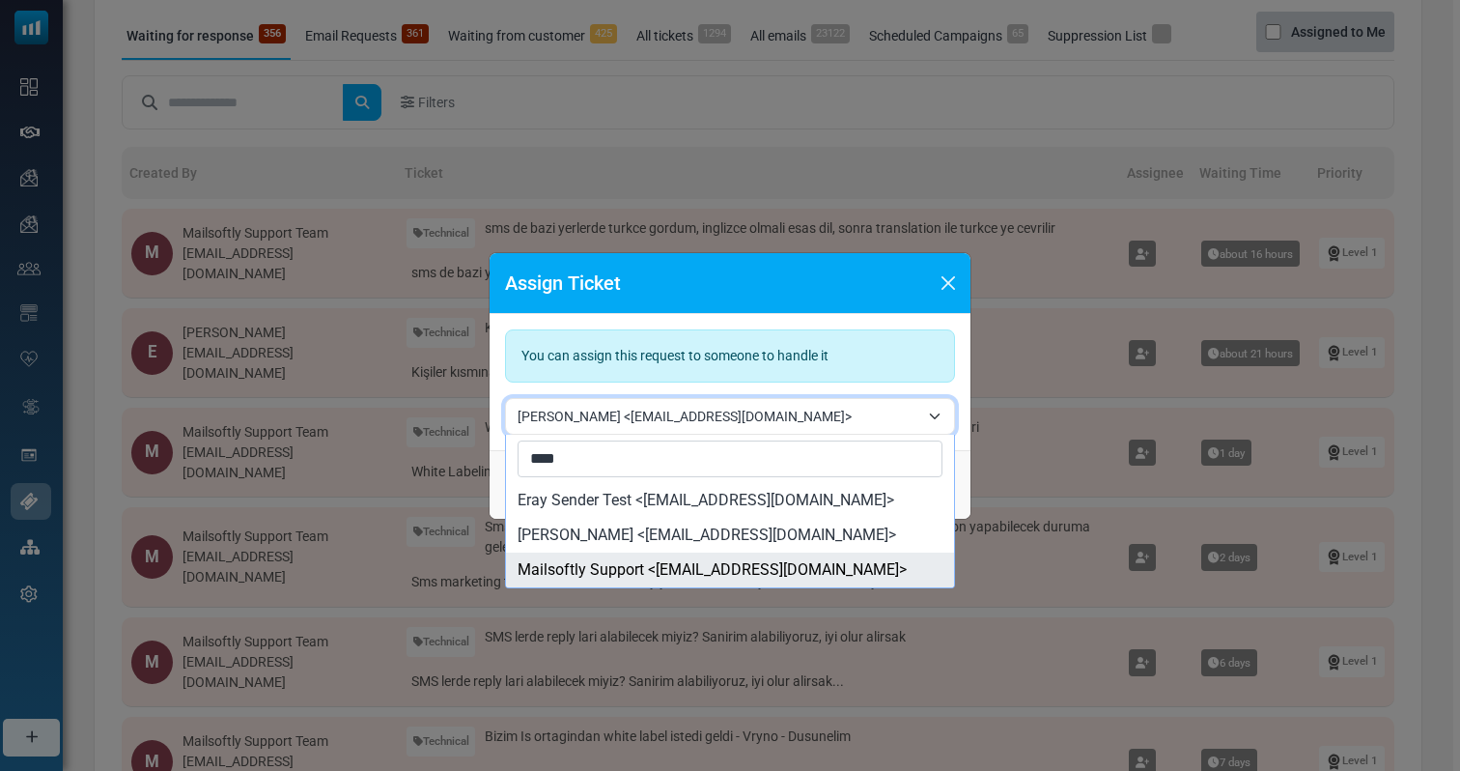
select select "**"
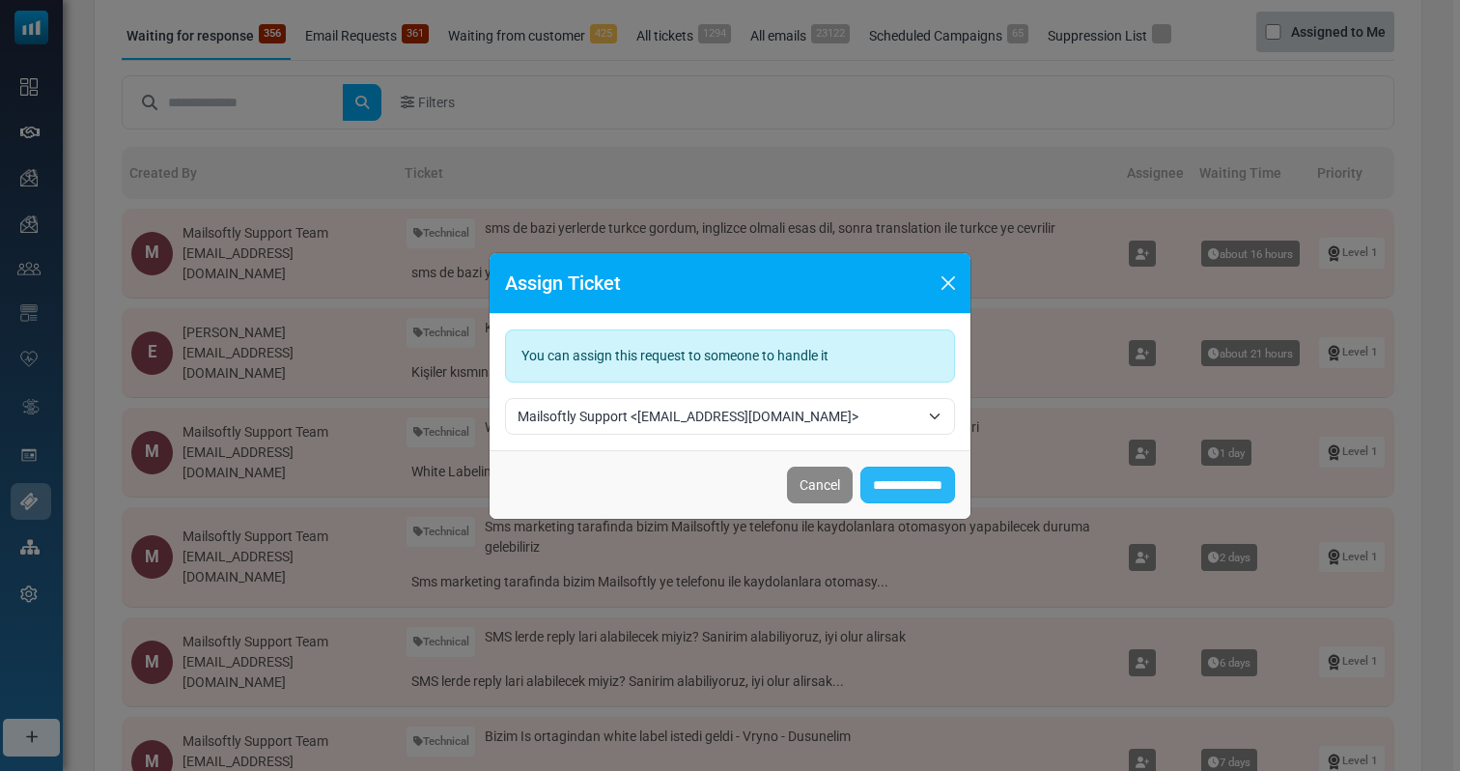
click at [895, 479] on input "**********" at bounding box center [908, 484] width 95 height 37
